Goal: Task Accomplishment & Management: Manage account settings

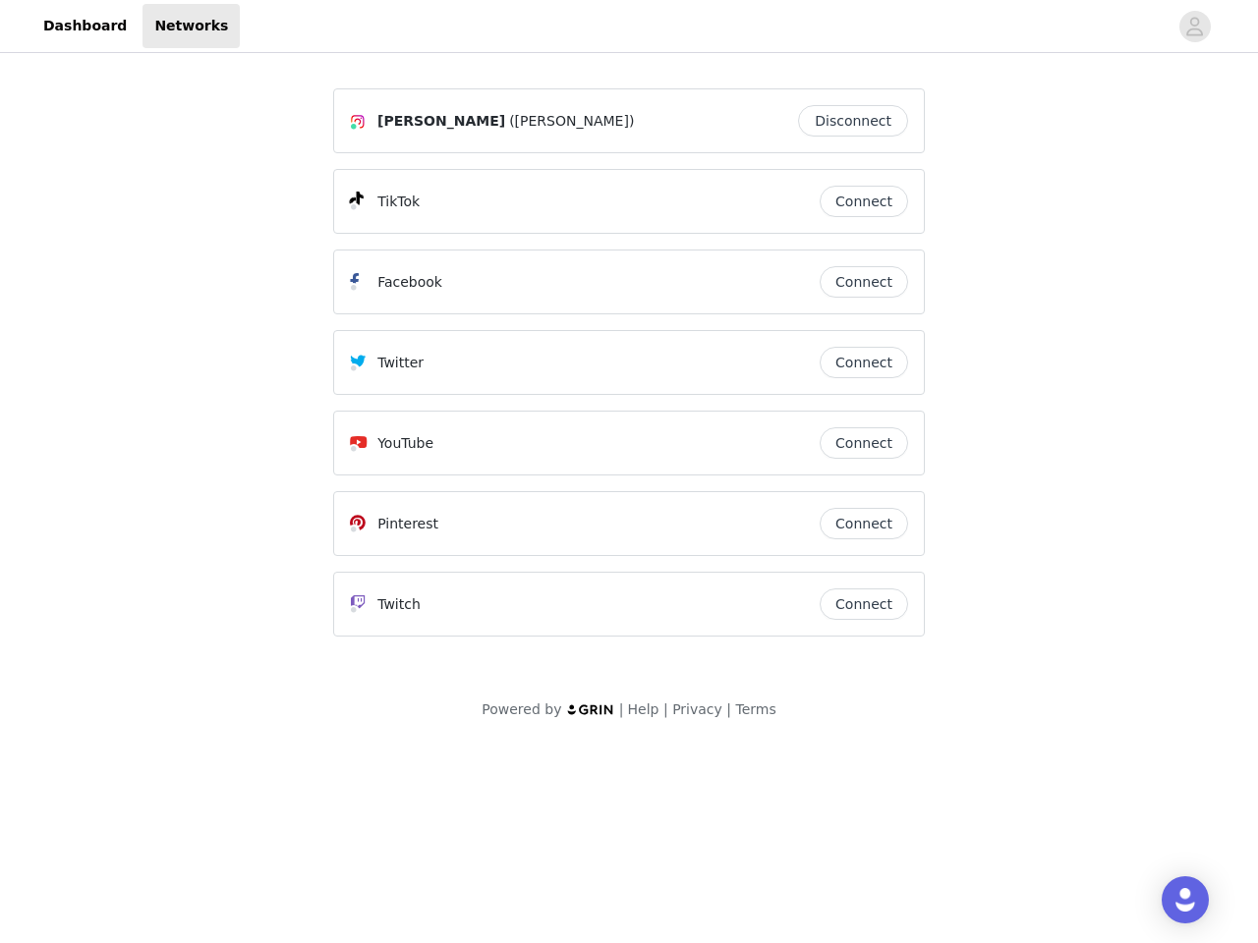
click at [629, 371] on div "Twitter" at bounding box center [585, 363] width 470 height 24
click at [629, 27] on div at bounding box center [703, 26] width 927 height 44
click at [1195, 27] on icon "avatar" at bounding box center [1194, 26] width 19 height 31
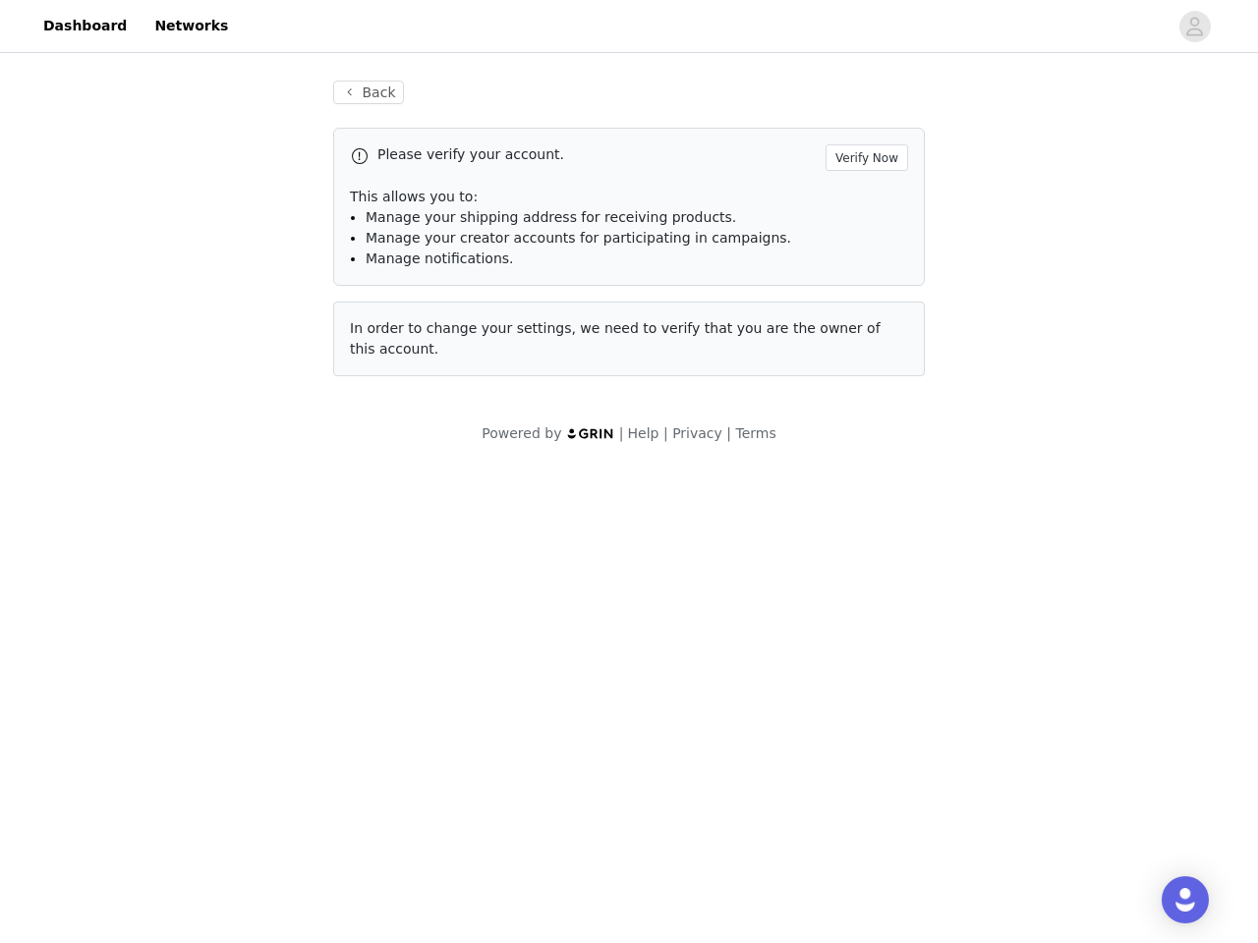
click at [864, 201] on p "This allows you to:" at bounding box center [629, 197] width 558 height 21
click at [864, 282] on div "Please verify your account. Verify Now This allows you to: Manage your shipping…" at bounding box center [628, 207] width 591 height 158
click at [864, 363] on div "Back Please verify your account. Verify Now This allows you to: Manage your shi…" at bounding box center [628, 228] width 639 height 343
